Goal: Complete application form

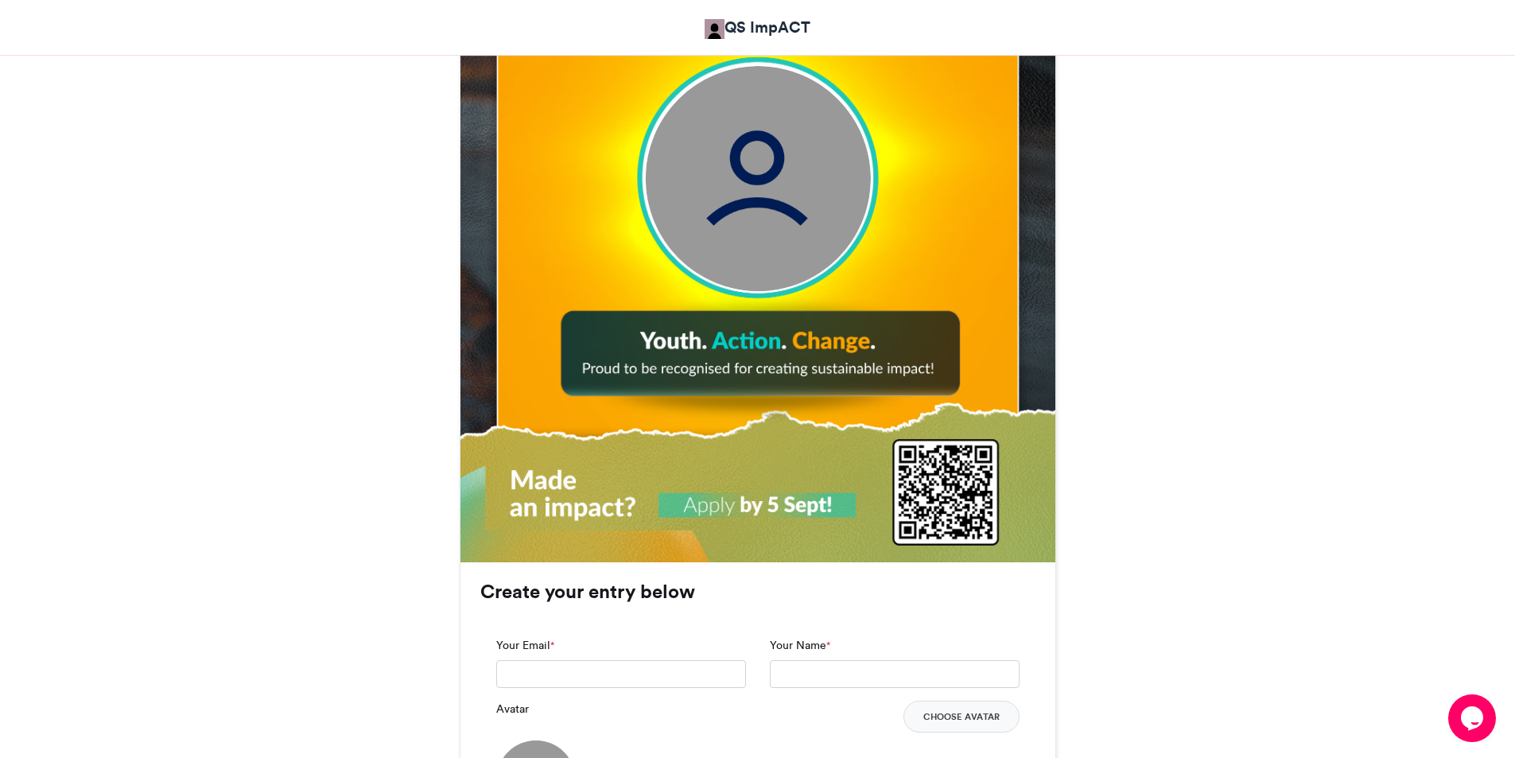
scroll to position [1155, 0]
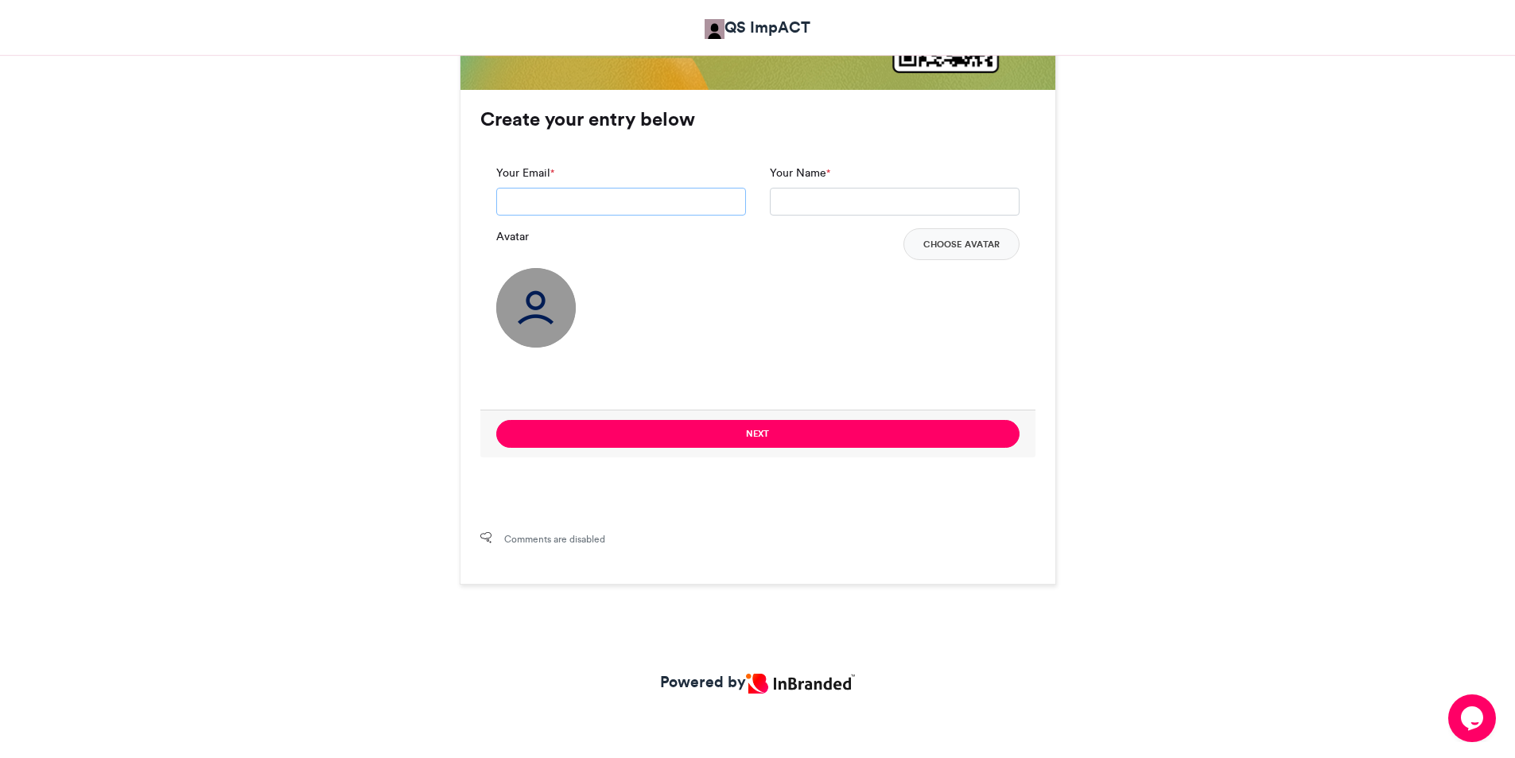
click at [658, 196] on input "Your Email *" at bounding box center [621, 202] width 250 height 29
type input "**********"
click at [940, 208] on input "Your Name *" at bounding box center [895, 202] width 250 height 29
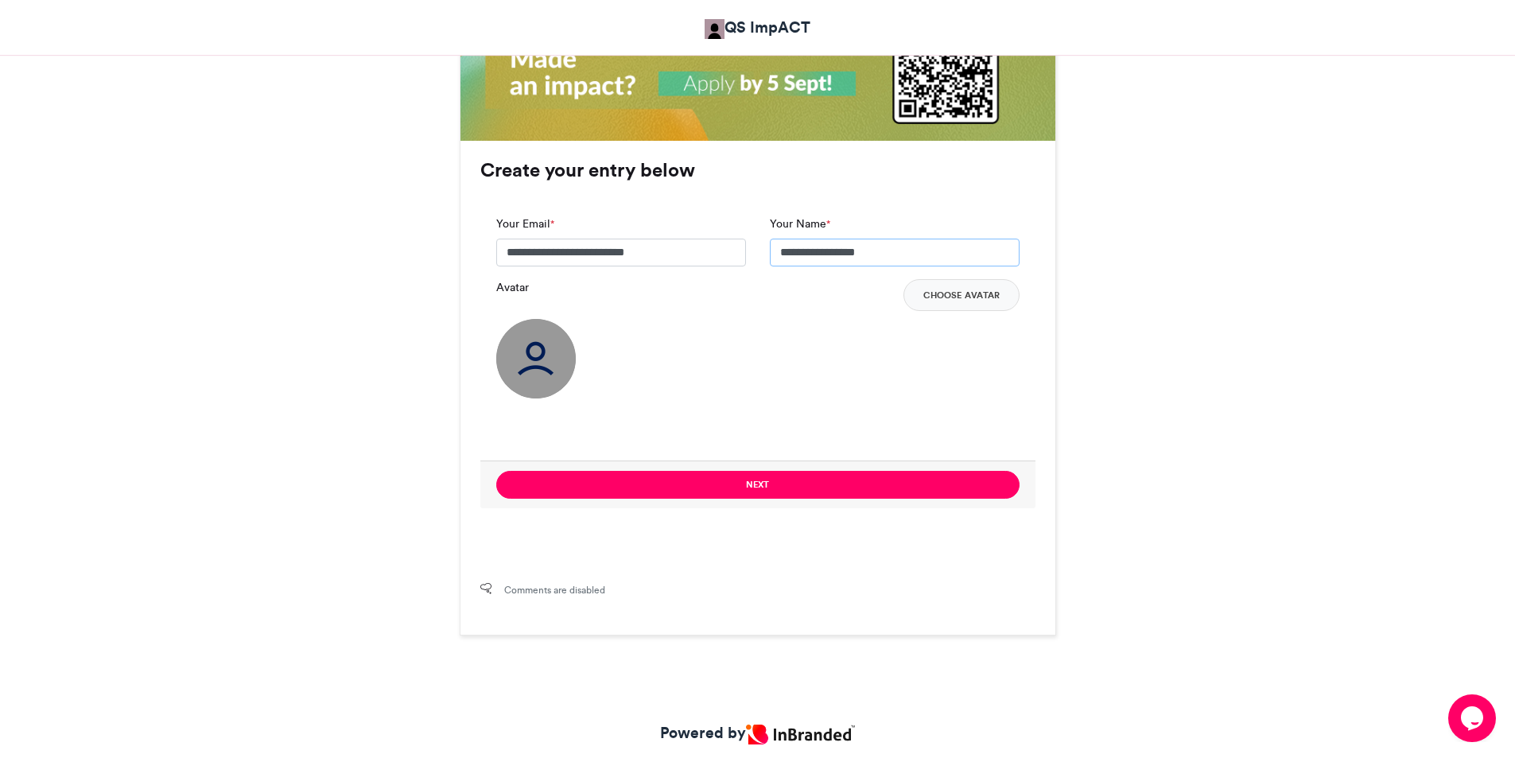
scroll to position [1075, 0]
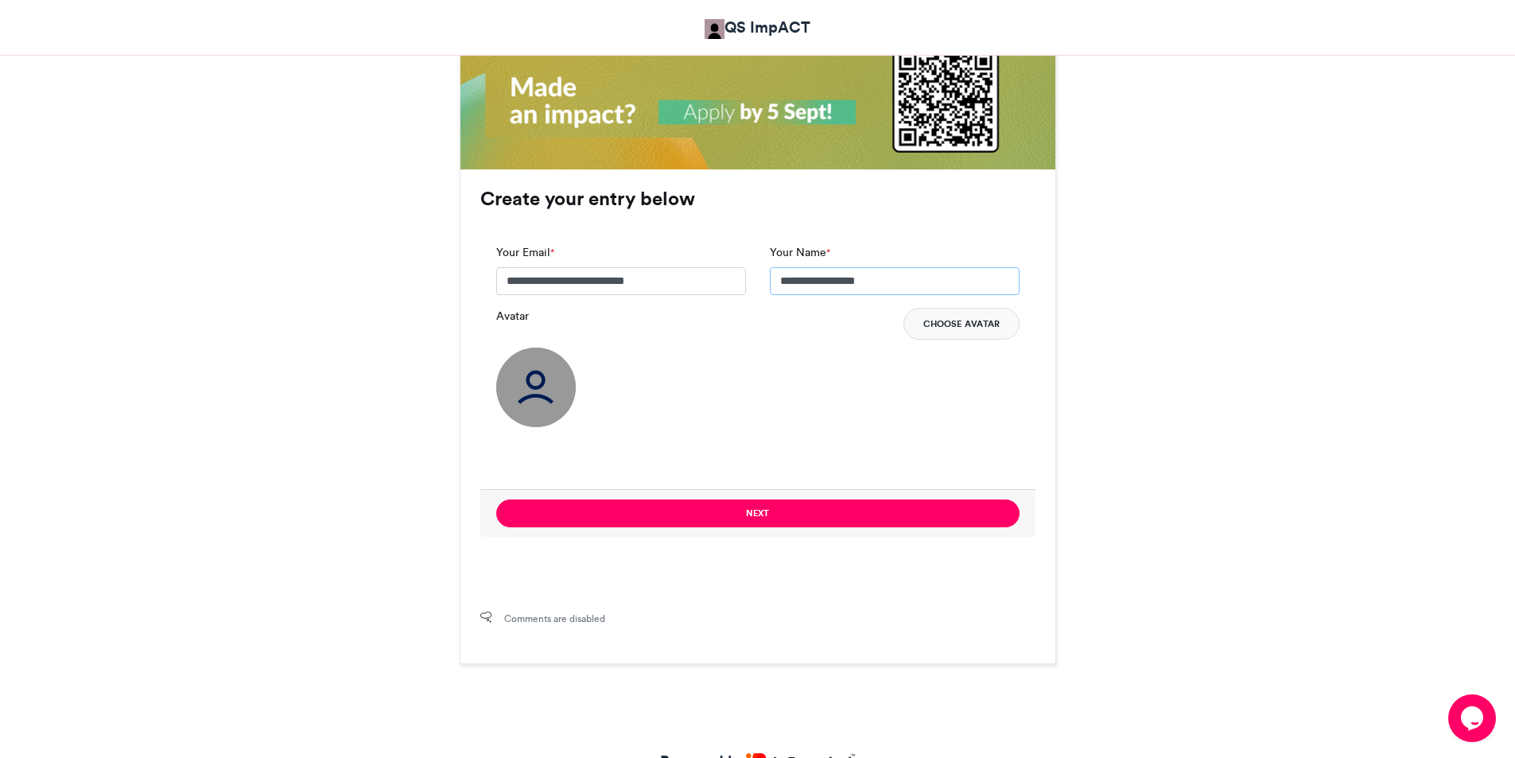
type input "**********"
click at [973, 328] on button "Choose Avatar" at bounding box center [962, 324] width 116 height 32
click at [963, 321] on button "Choose Avatar" at bounding box center [962, 324] width 116 height 32
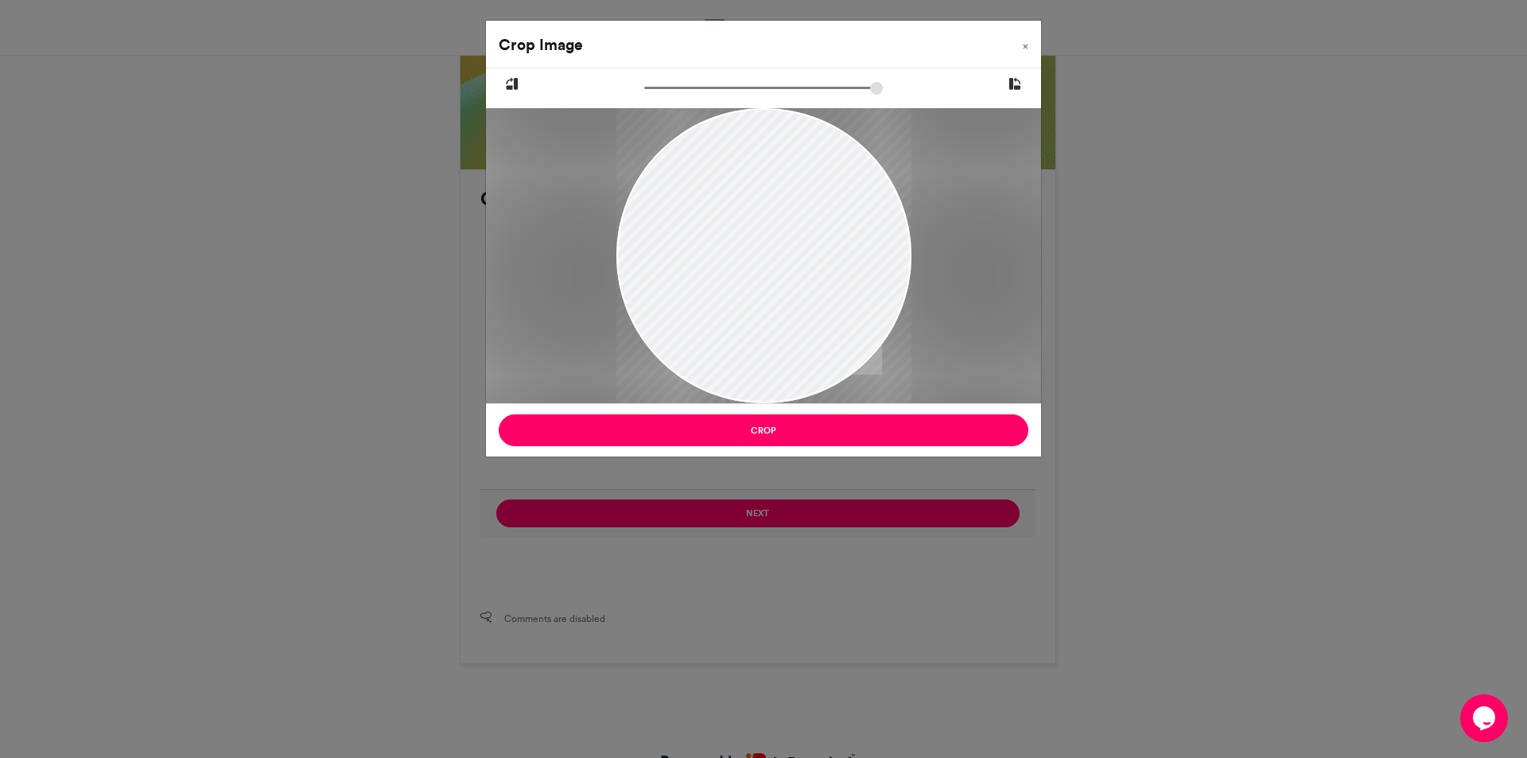
click at [787, 274] on div at bounding box center [763, 255] width 295 height 295
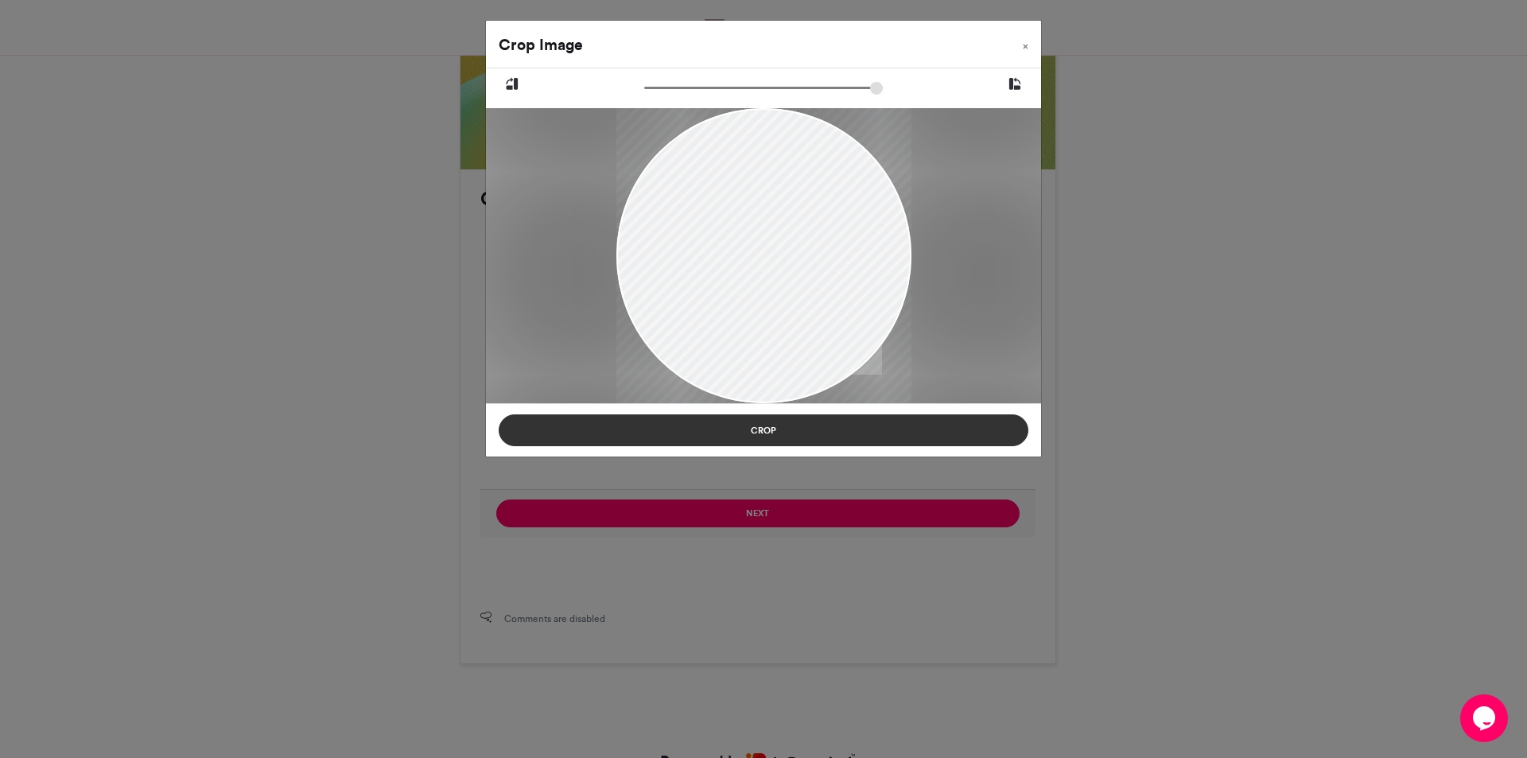
click at [831, 432] on button "Crop" at bounding box center [764, 430] width 530 height 32
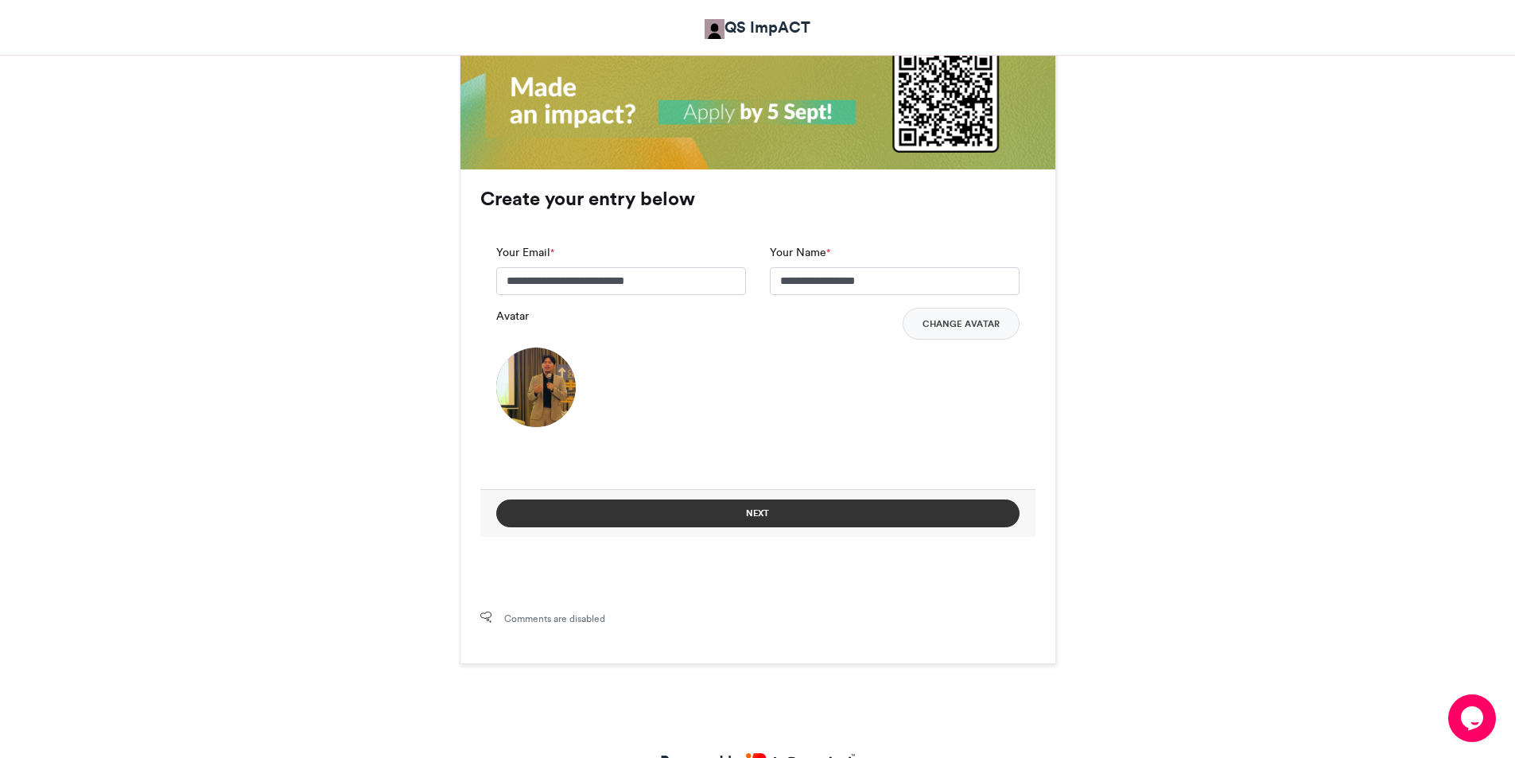
click at [741, 506] on button "Next" at bounding box center [757, 514] width 523 height 28
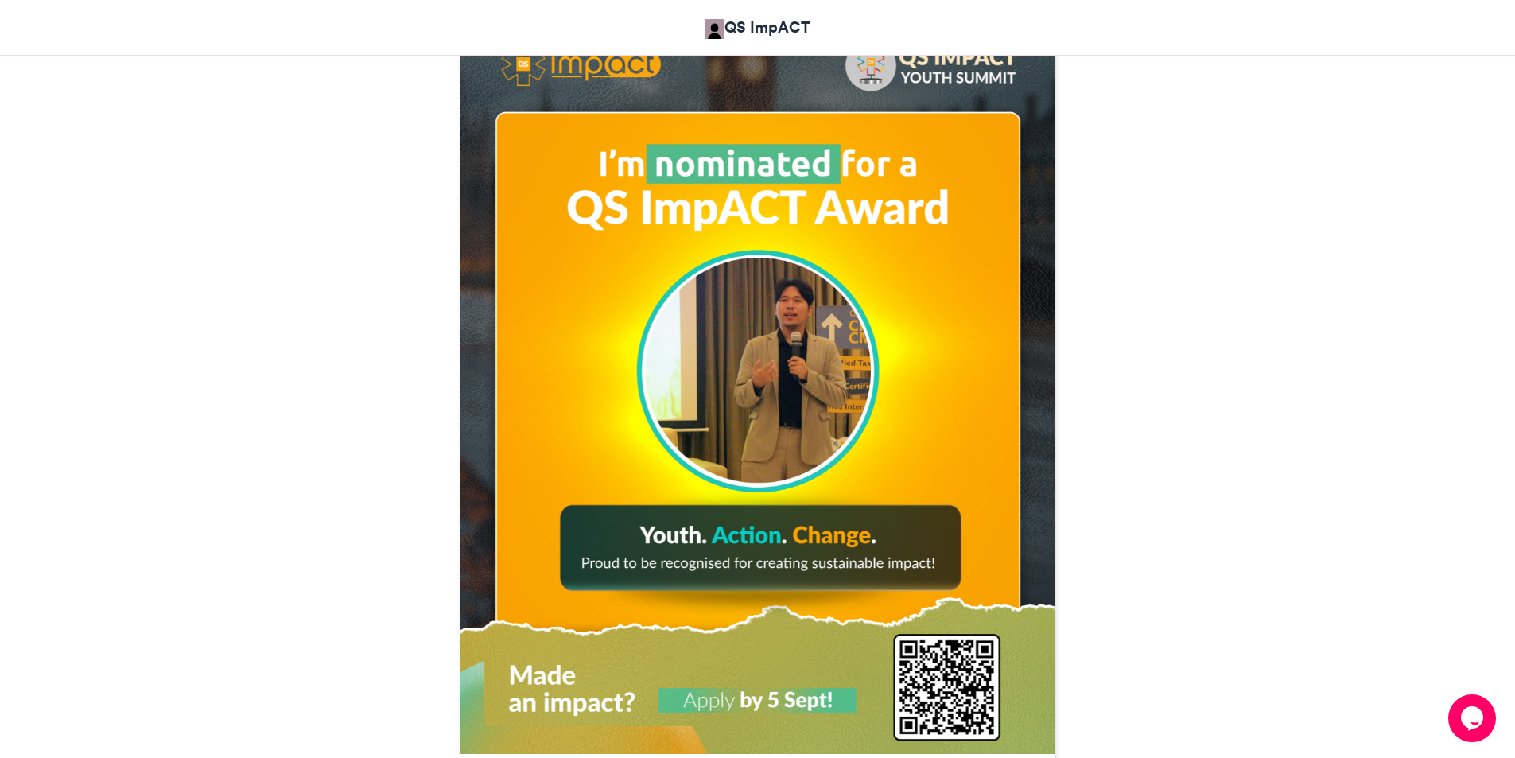
scroll to position [710, 0]
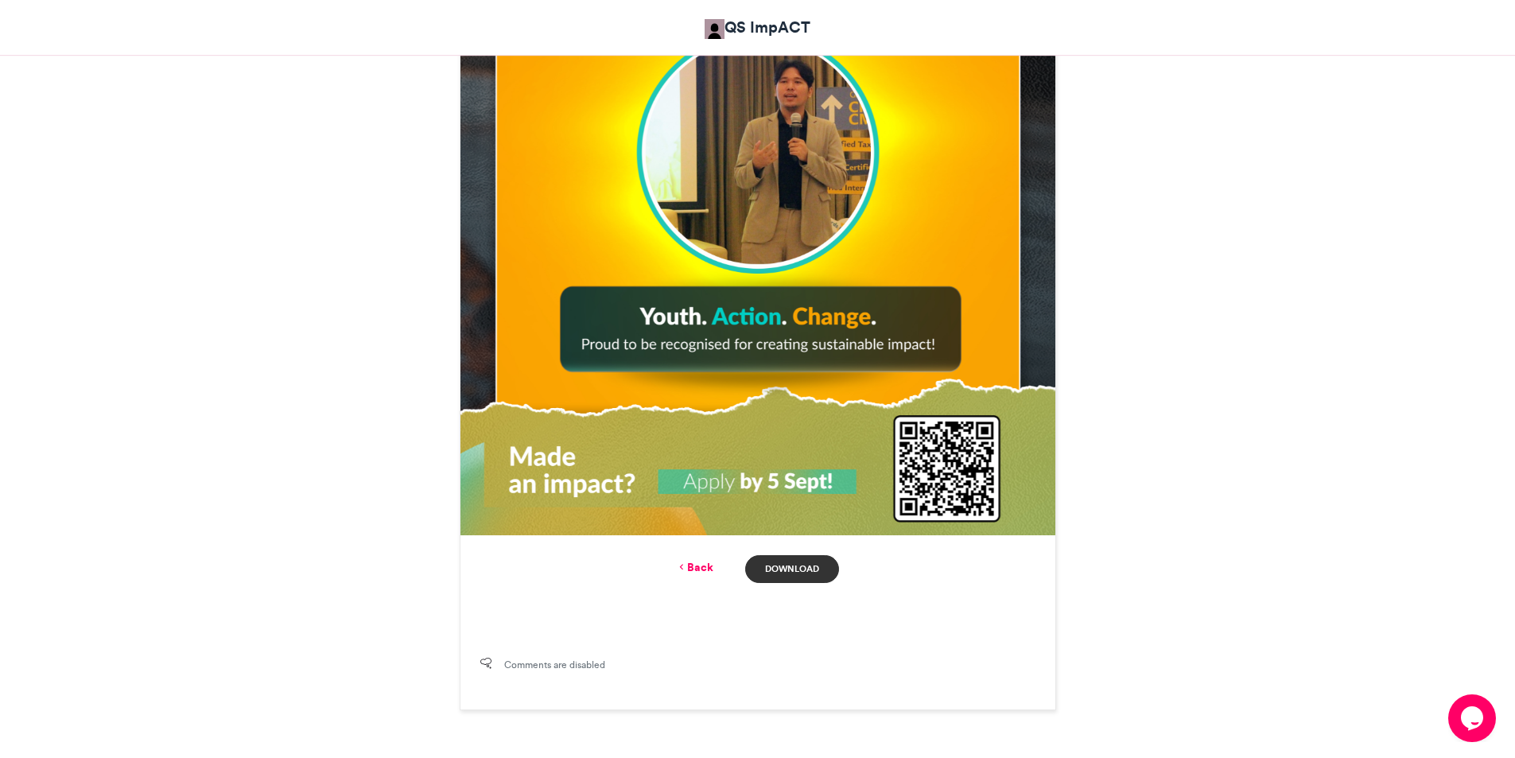
click at [815, 570] on link "Download" at bounding box center [791, 569] width 93 height 28
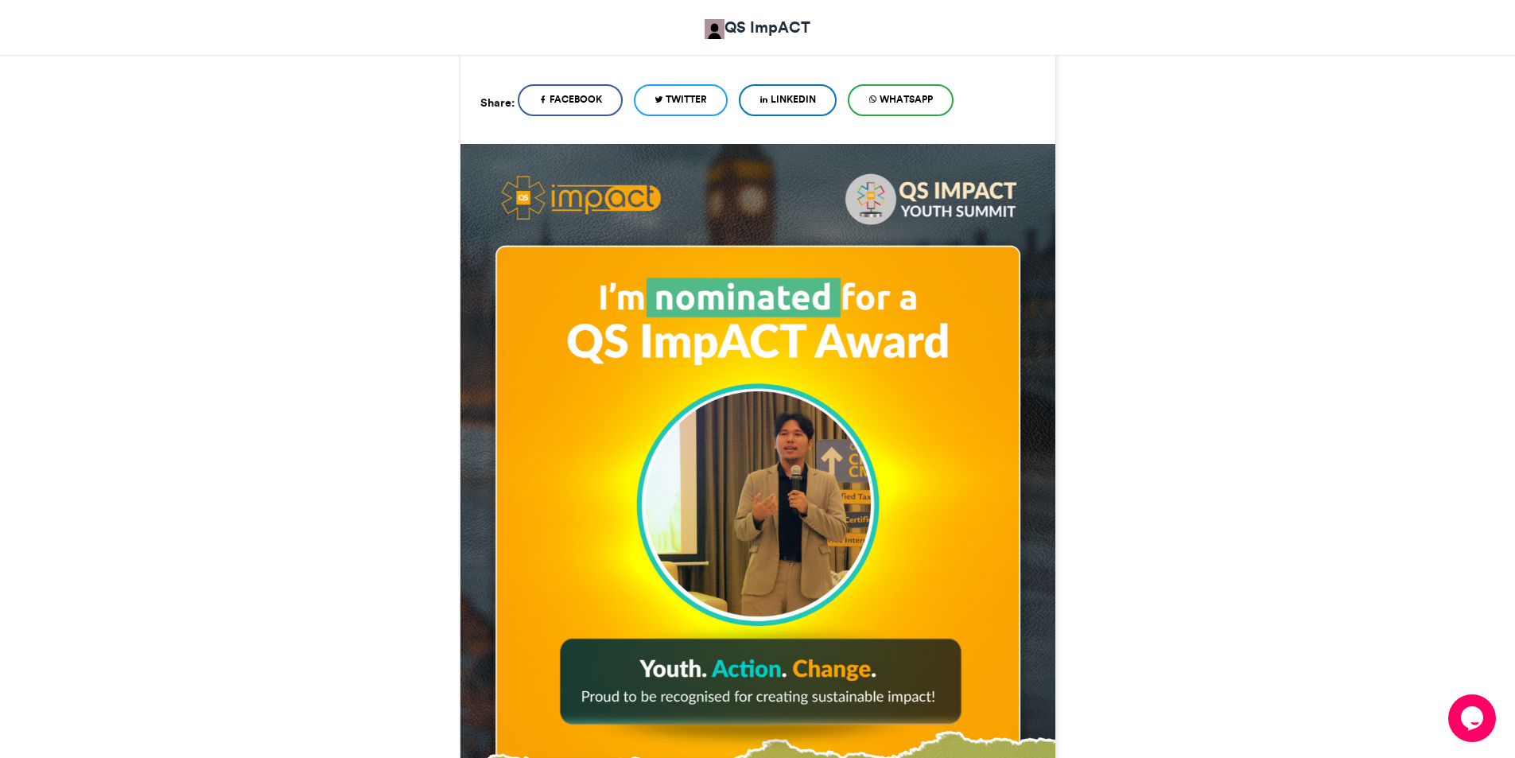
scroll to position [0, 0]
